Goal: Book appointment/travel/reservation

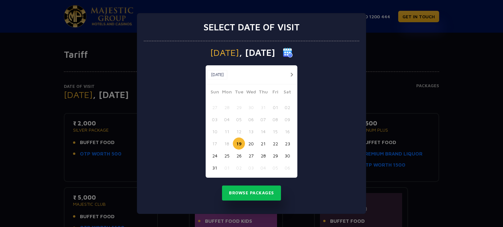
click at [295, 76] on button "button" at bounding box center [291, 75] width 8 height 8
click at [295, 76] on div "[DATE] [DATE]" at bounding box center [252, 74] width 92 height 19
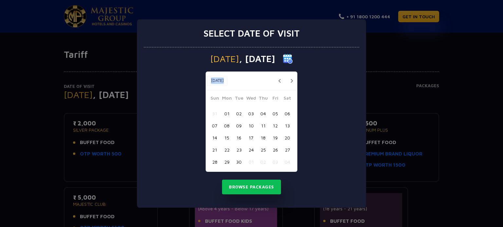
click at [295, 76] on div "[DATE] [DATE]" at bounding box center [252, 81] width 92 height 19
click at [292, 83] on button "button" at bounding box center [291, 81] width 8 height 8
click at [292, 82] on button "button" at bounding box center [291, 81] width 8 height 8
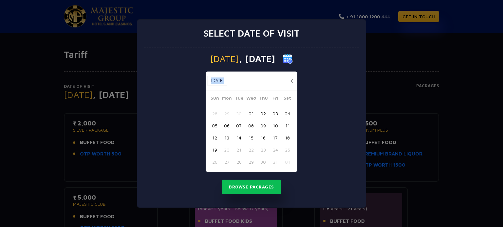
click at [292, 82] on button "button" at bounding box center [291, 81] width 8 height 8
click at [291, 80] on button "button" at bounding box center [291, 81] width 8 height 8
click at [454, 55] on div "Select date of visit [DATE] [DATE] [DATE] Sun Mon Tue Wed Thu Fri Sat 28 29 30 …" at bounding box center [251, 113] width 503 height 227
